Goal: Task Accomplishment & Management: Complete application form

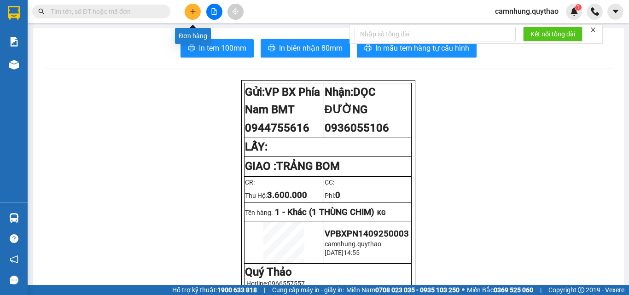
click at [188, 9] on button at bounding box center [193, 12] width 16 height 16
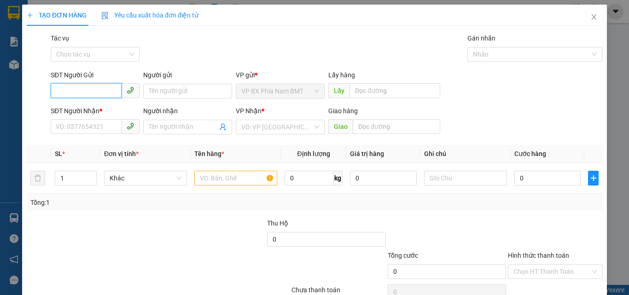
click at [62, 96] on input "SĐT Người Gửi" at bounding box center [86, 90] width 71 height 15
click at [94, 110] on div "0944567198" at bounding box center [94, 110] width 77 height 10
type input "0944567198"
type input "0976027368"
type input "CX 68 CHƠN THÀNH"
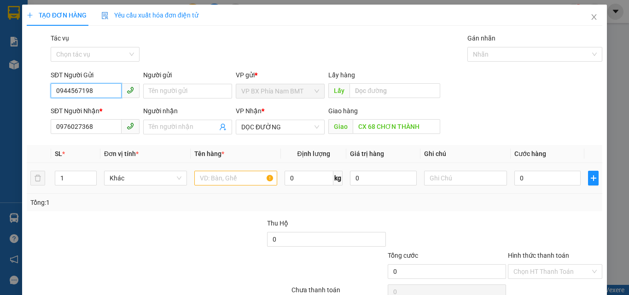
type input "0944567198"
click at [203, 177] on input "text" at bounding box center [235, 178] width 83 height 15
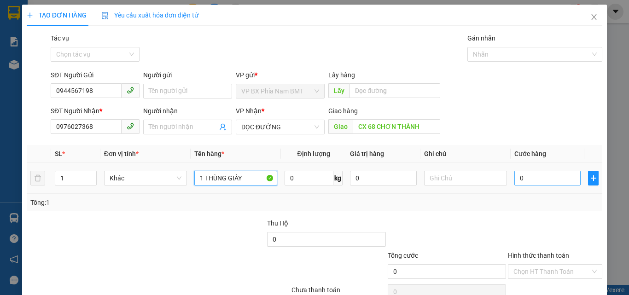
type input "1 THÙNG GIẤY"
click at [537, 177] on input "0" at bounding box center [548, 178] width 66 height 15
type input "1"
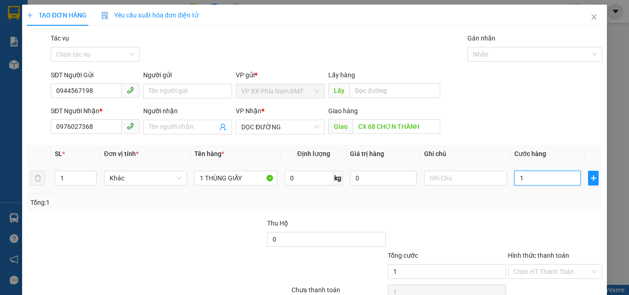
type input "10"
type input "100"
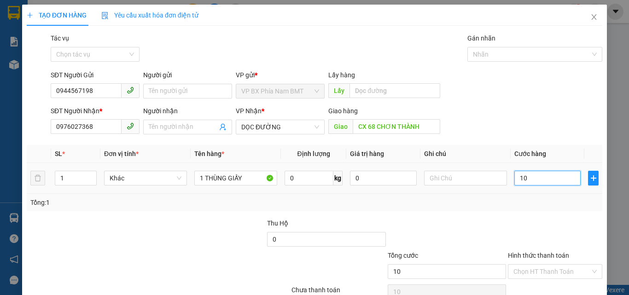
type input "100"
type input "1.000"
type input "10.000"
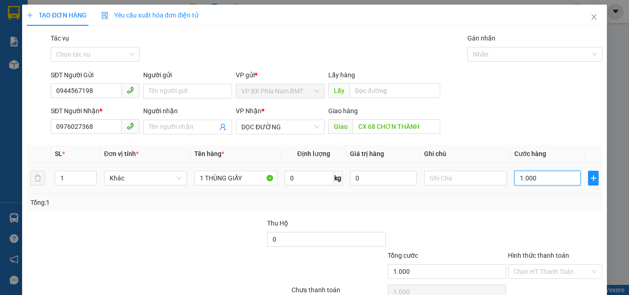
type input "10.000"
type input "100.000"
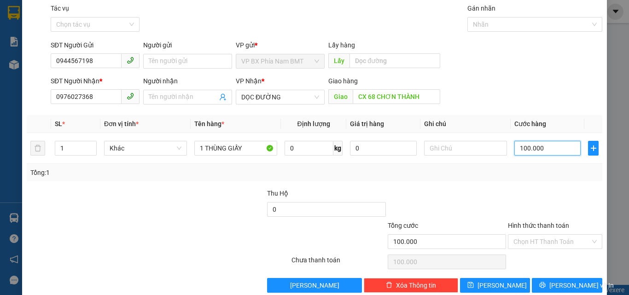
scroll to position [46, 0]
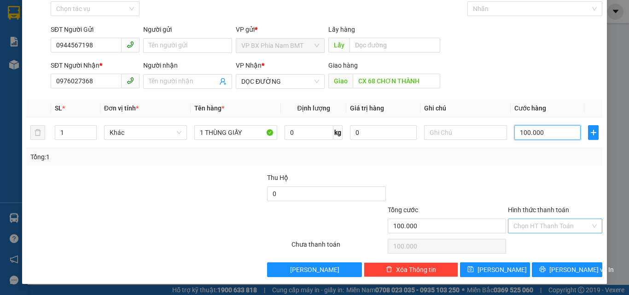
type input "100.000"
click at [559, 223] on input "Hình thức thanh toán" at bounding box center [552, 226] width 77 height 14
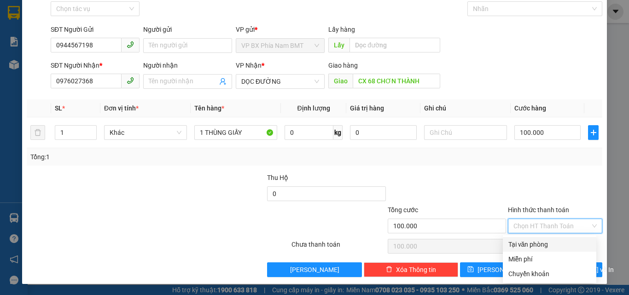
click at [549, 244] on div "Tại văn phòng" at bounding box center [550, 245] width 82 height 10
type input "0"
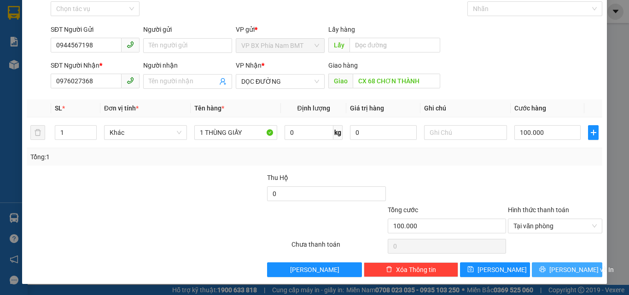
click at [552, 275] on button "[PERSON_NAME] và In" at bounding box center [567, 270] width 70 height 15
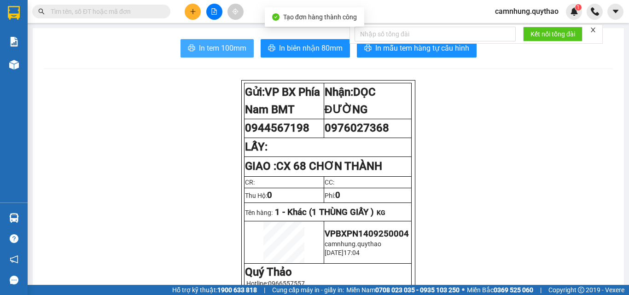
click at [211, 52] on span "In tem 100mm" at bounding box center [222, 48] width 47 height 12
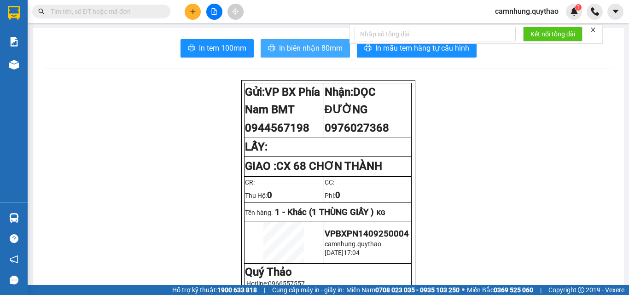
click at [270, 52] on icon "printer" at bounding box center [271, 47] width 7 height 7
